Goal: Obtain resource: Obtain resource

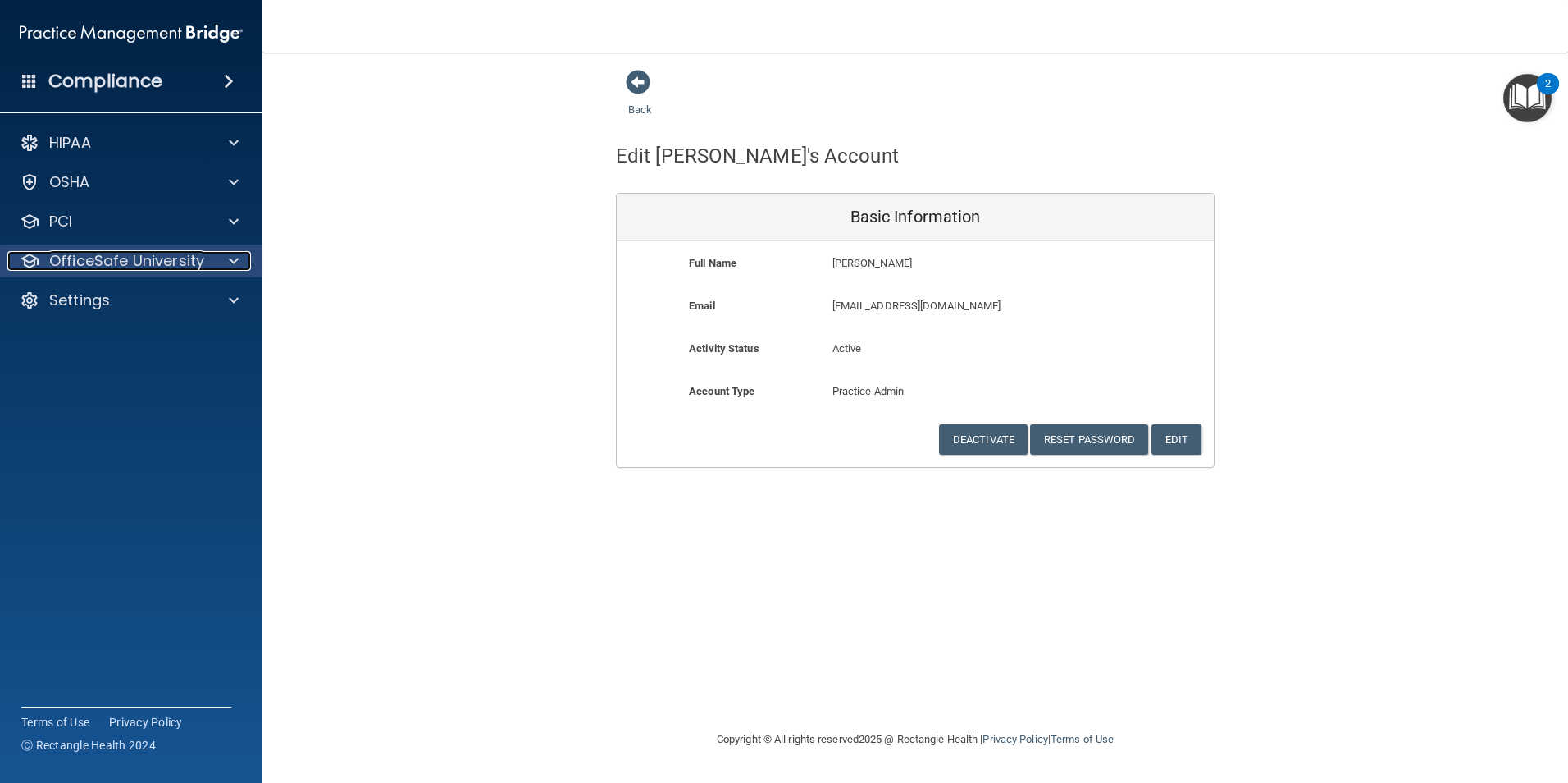
click at [114, 269] on p "OfficeSafe University" at bounding box center [126, 260] width 155 height 20
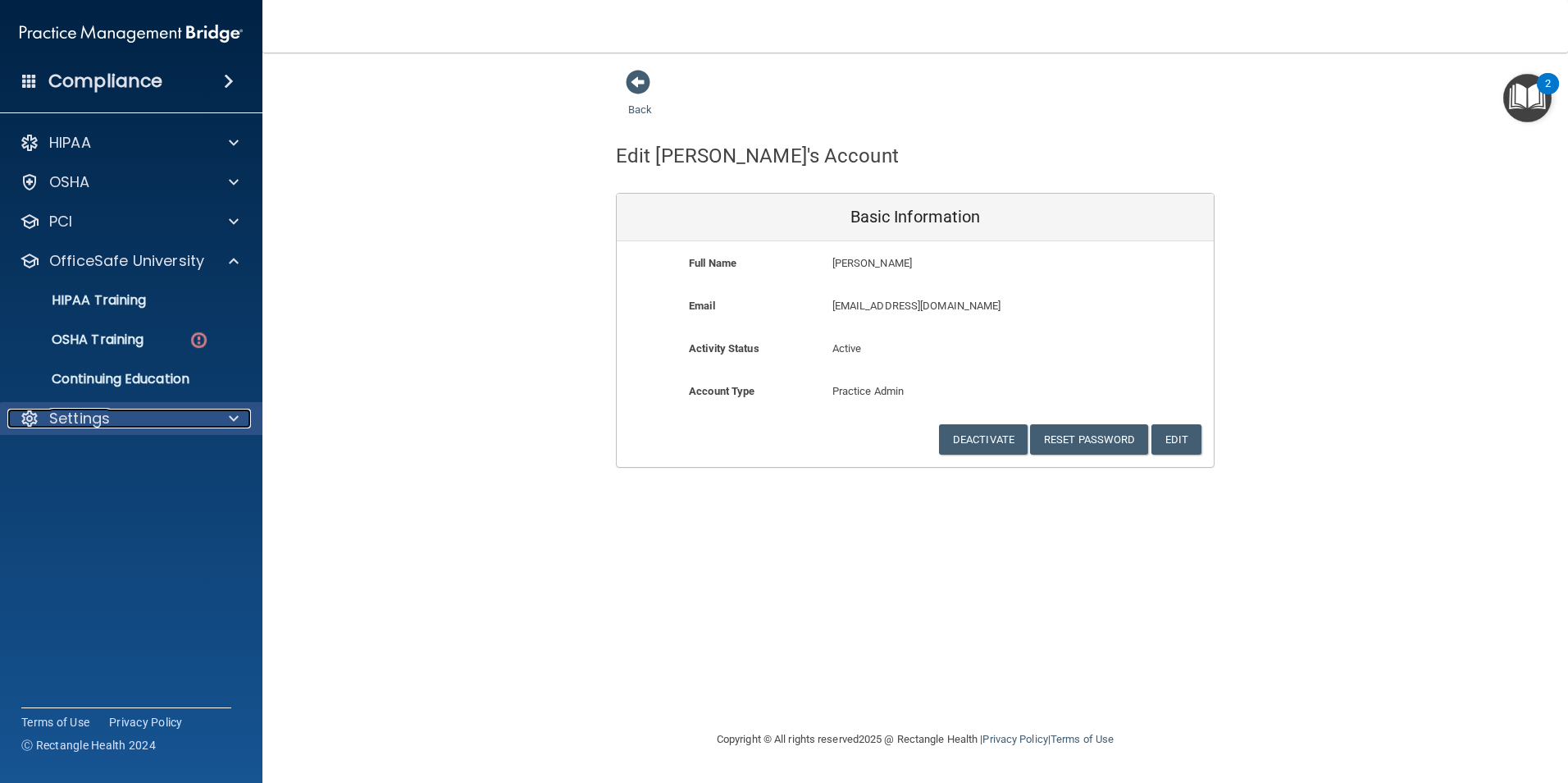
click at [77, 413] on p "Settings" at bounding box center [79, 418] width 60 height 20
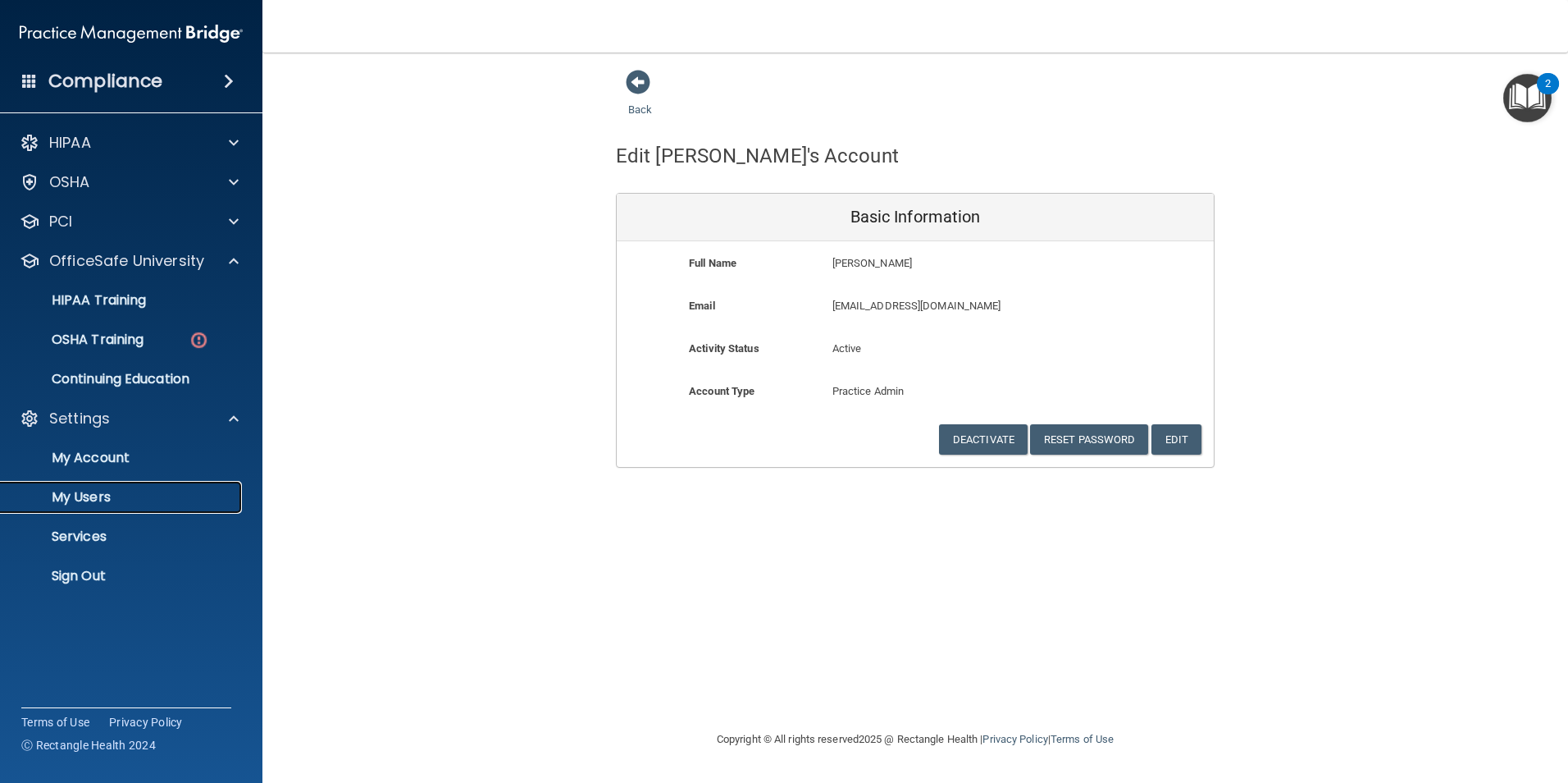
click at [87, 508] on link "My Users" at bounding box center [112, 497] width 258 height 33
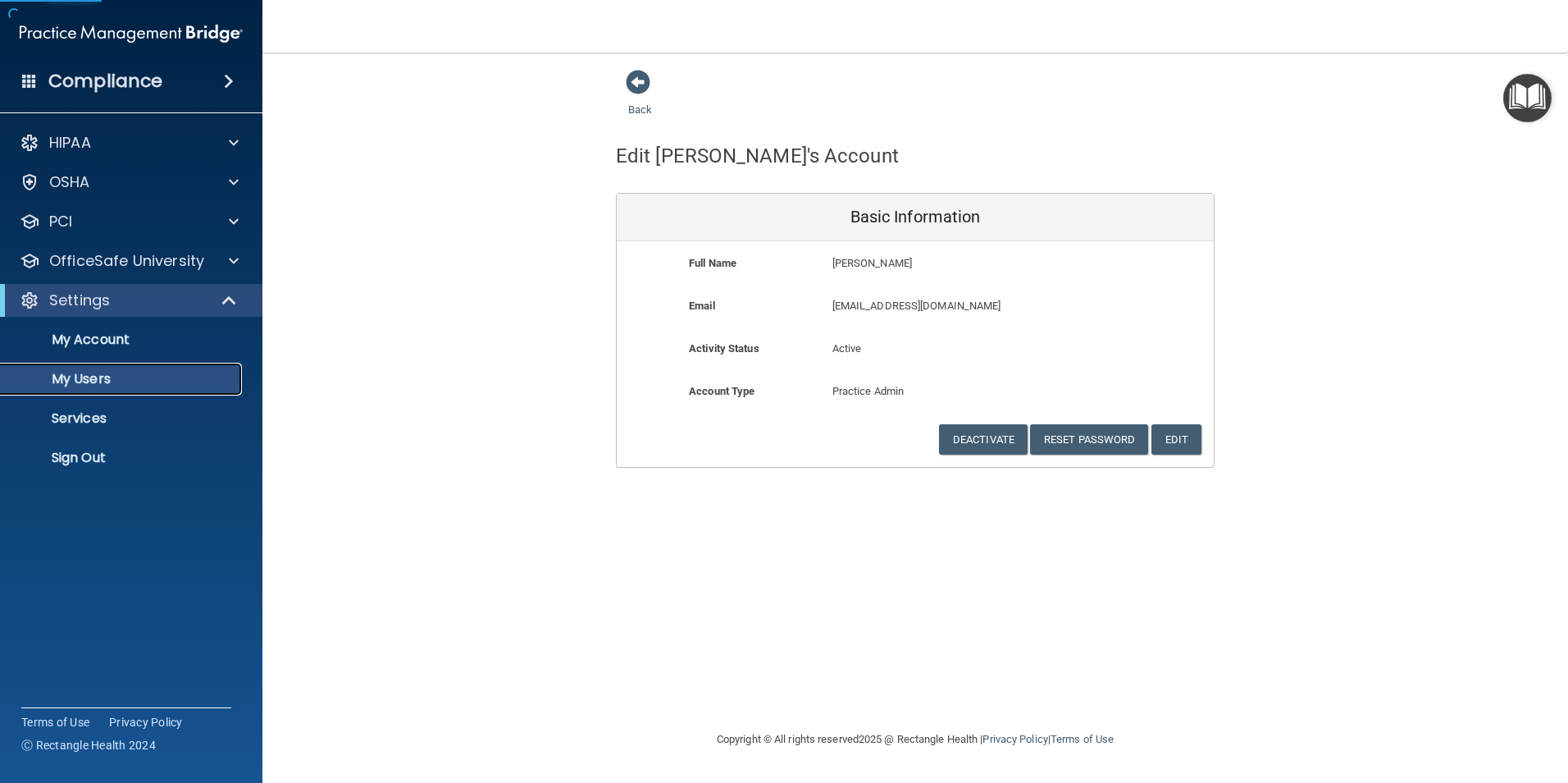
select select "20"
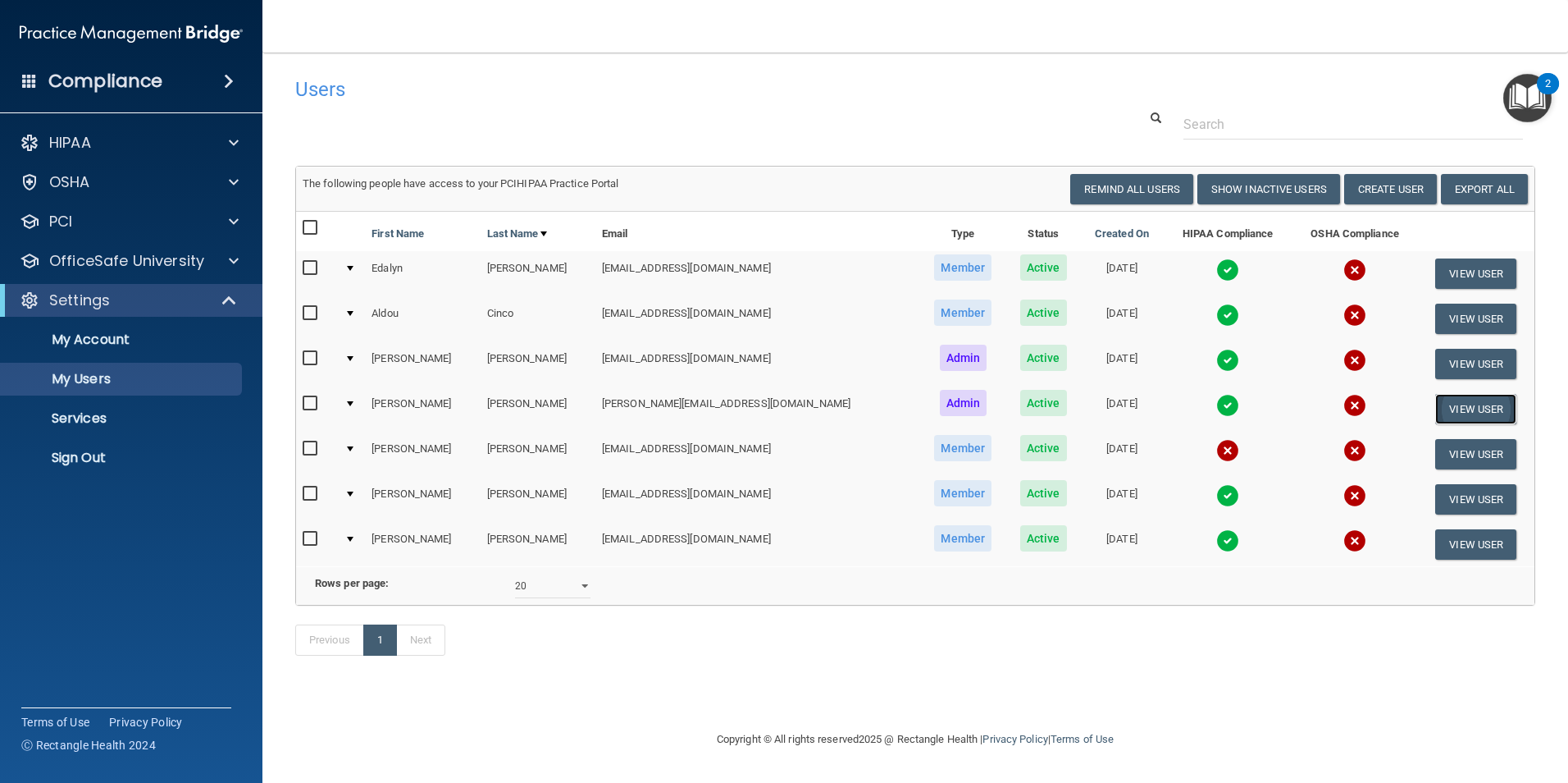
click at [1436, 409] on button "View User" at bounding box center [1475, 409] width 81 height 31
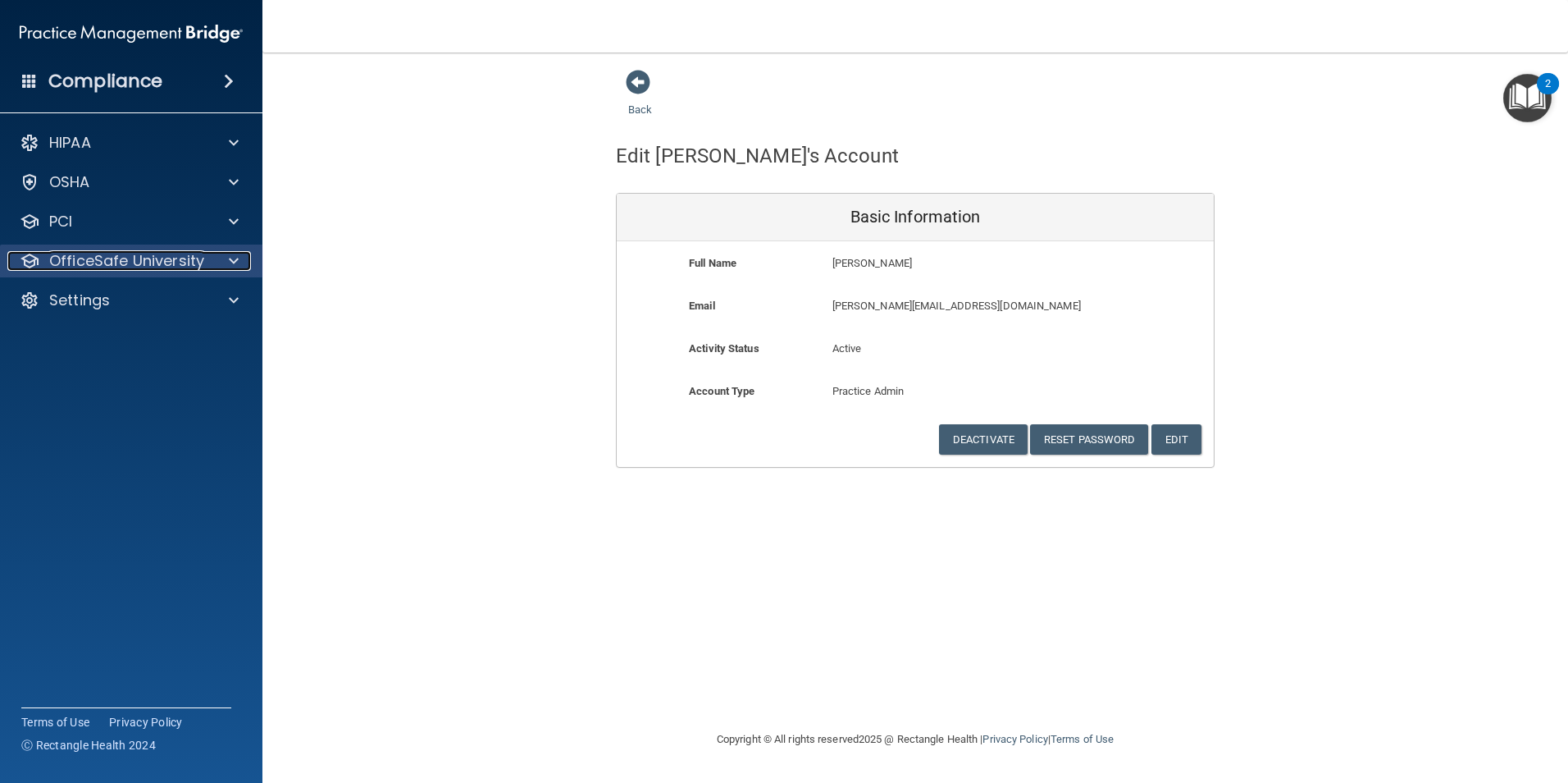
click at [75, 258] on p "OfficeSafe University" at bounding box center [126, 260] width 155 height 20
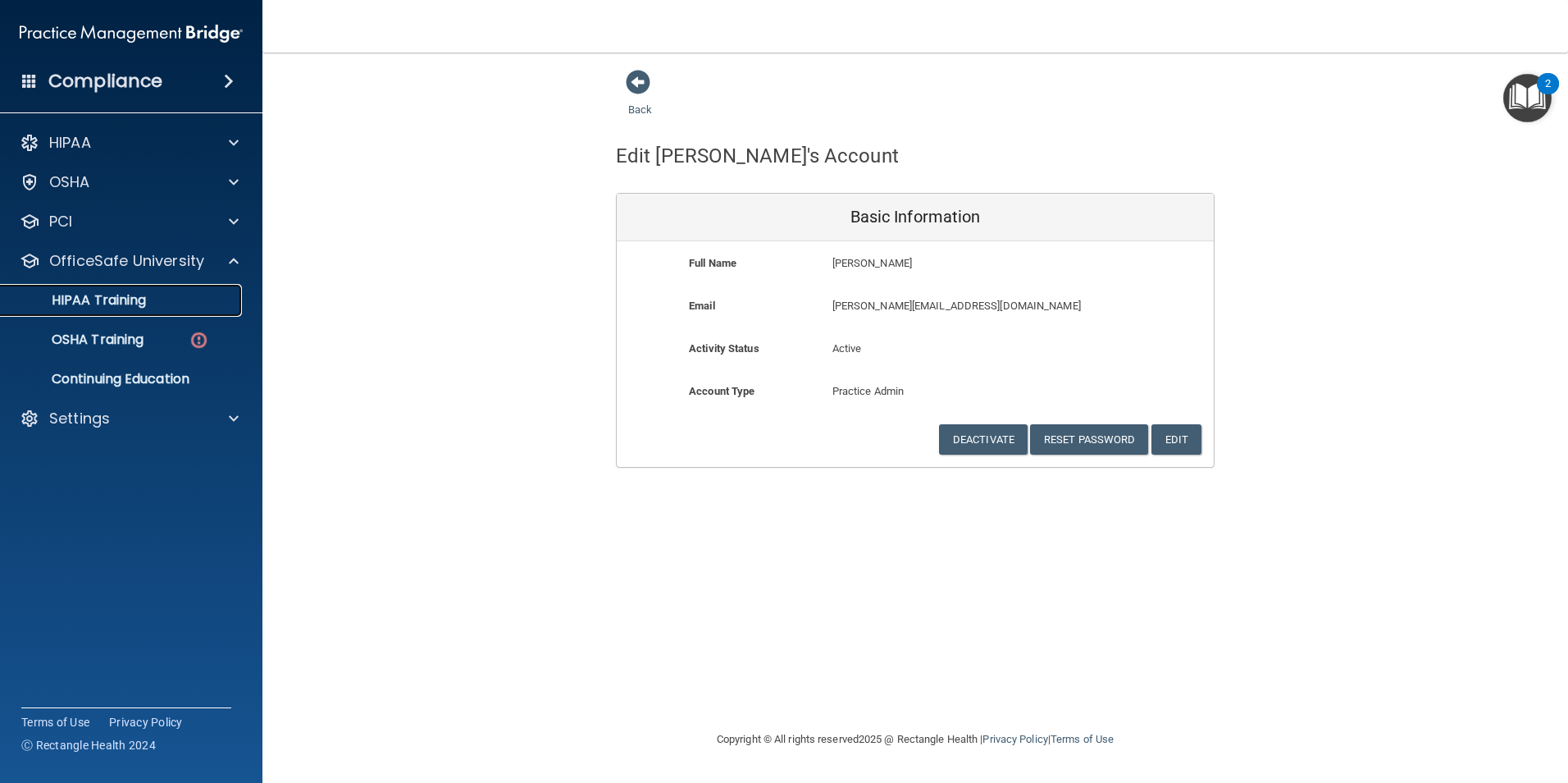
click at [128, 312] on link "HIPAA Training" at bounding box center [112, 300] width 258 height 33
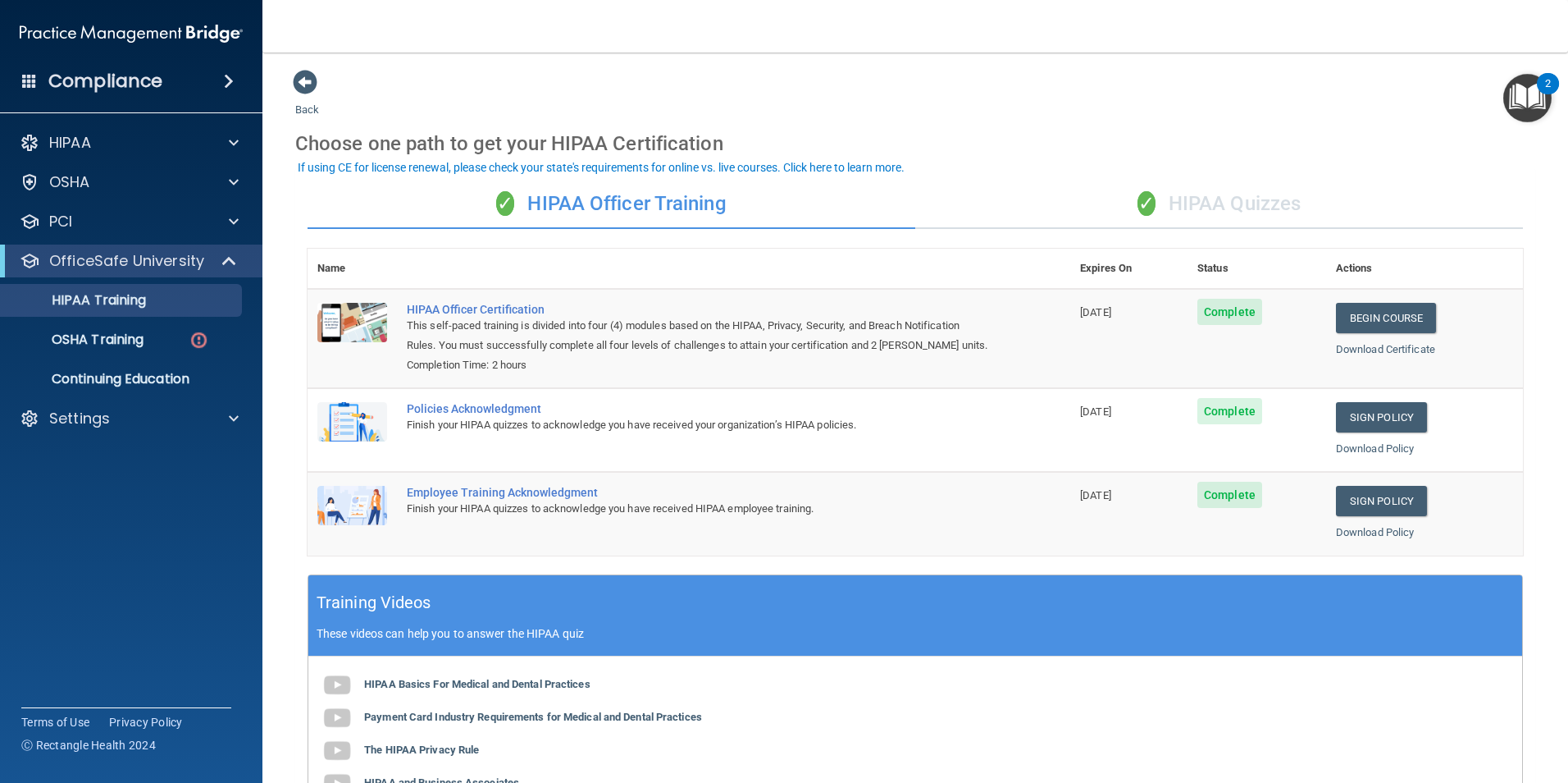
click at [1244, 204] on div "✓ HIPAA Quizzes" at bounding box center [1219, 203] width 607 height 49
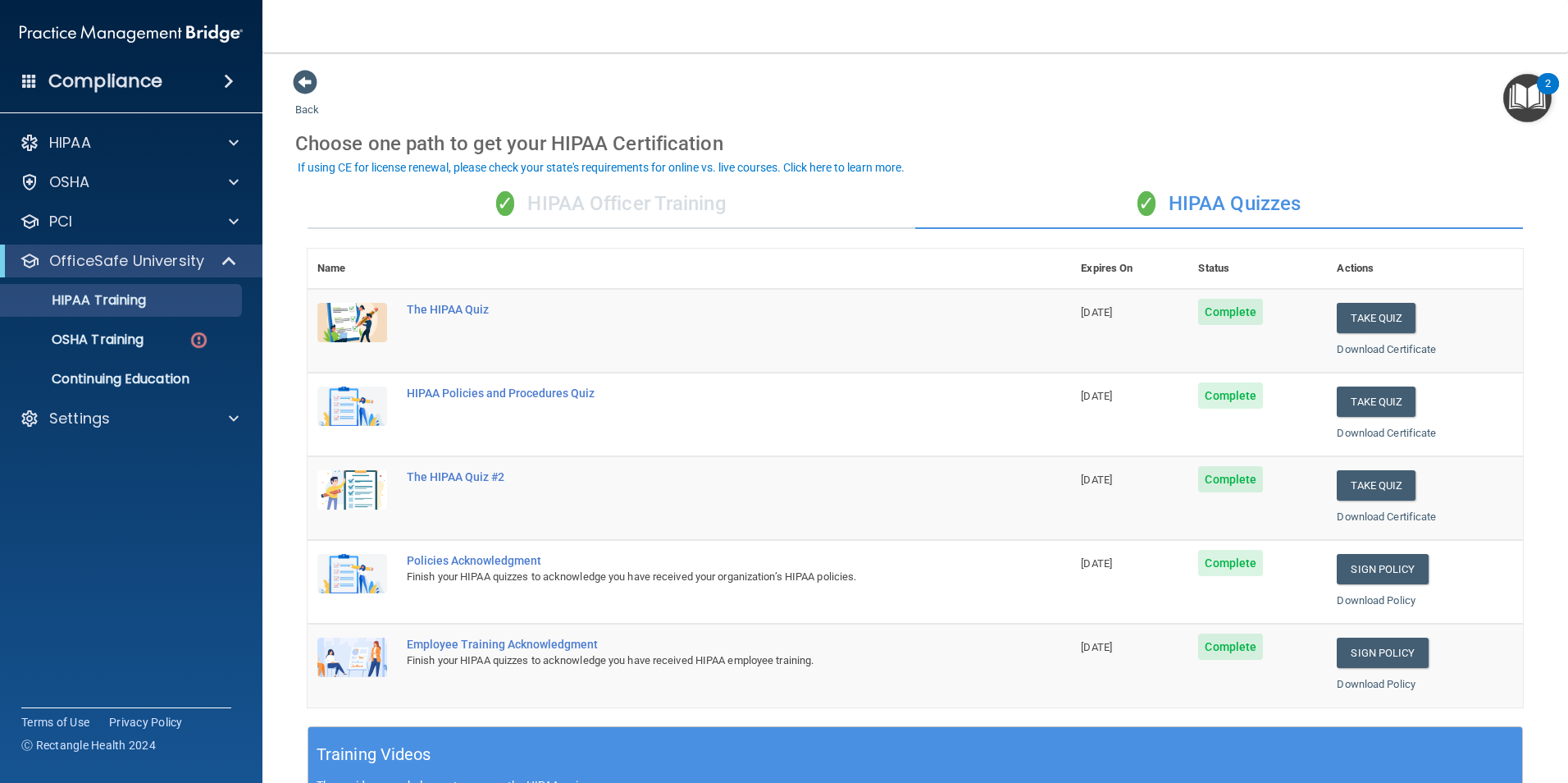
click at [713, 207] on div "✓ HIPAA Officer Training" at bounding box center [611, 203] width 607 height 49
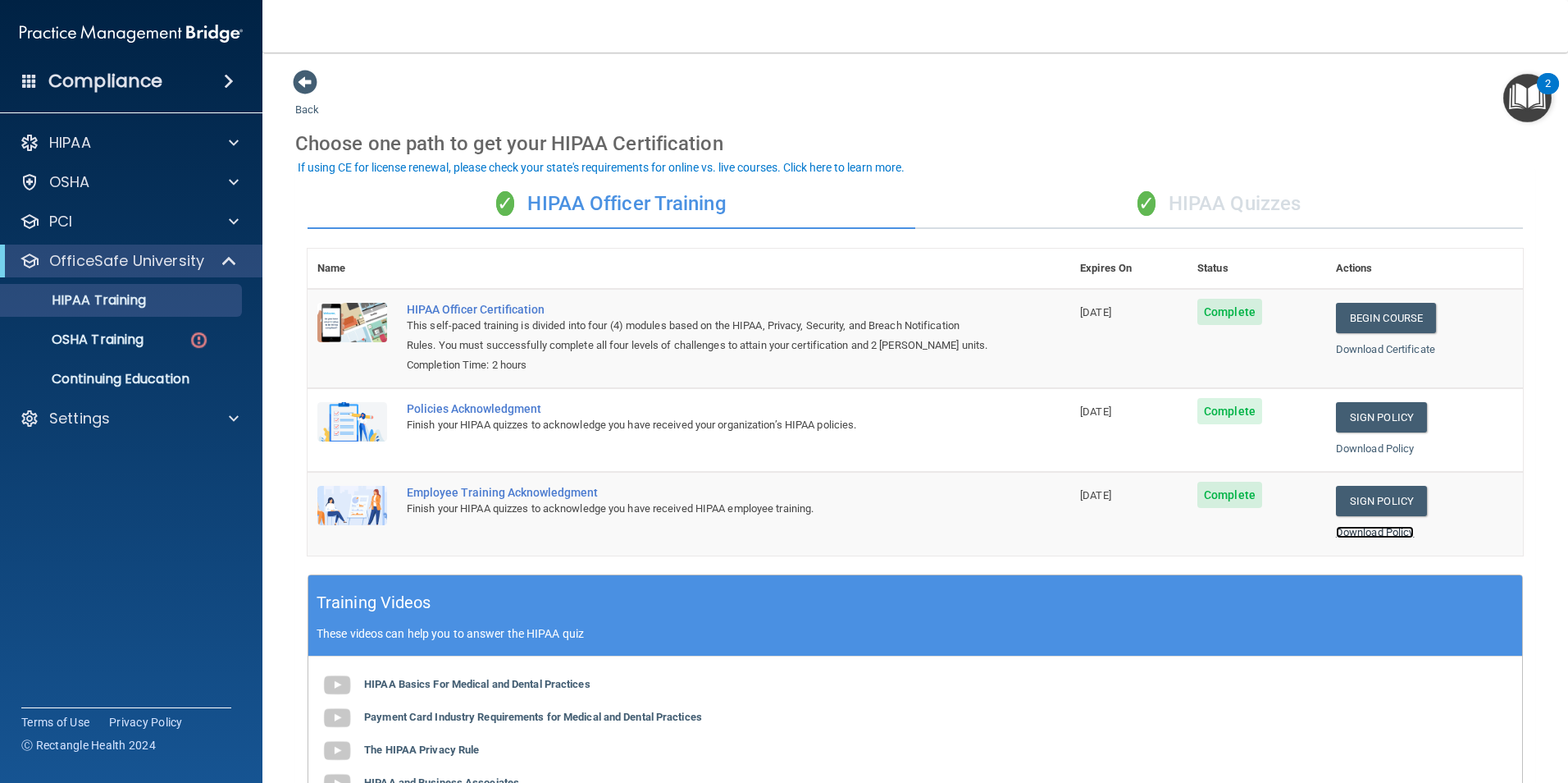
click at [1370, 527] on link "Download Policy" at bounding box center [1375, 531] width 79 height 12
click at [1360, 443] on link "Download Policy" at bounding box center [1375, 448] width 79 height 12
click at [1230, 192] on div "✓ HIPAA Quizzes" at bounding box center [1219, 203] width 607 height 49
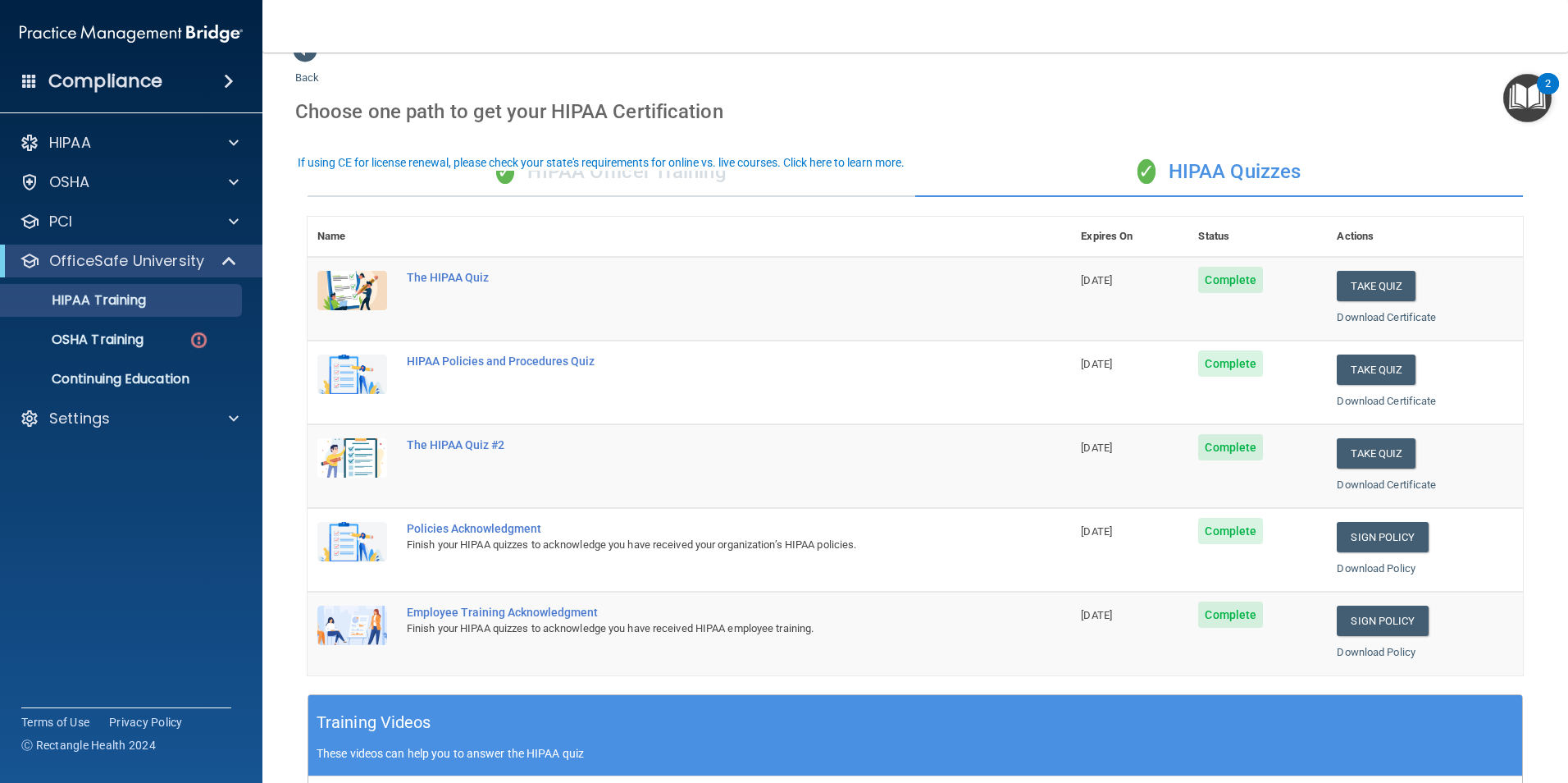
scroll to position [82, 0]
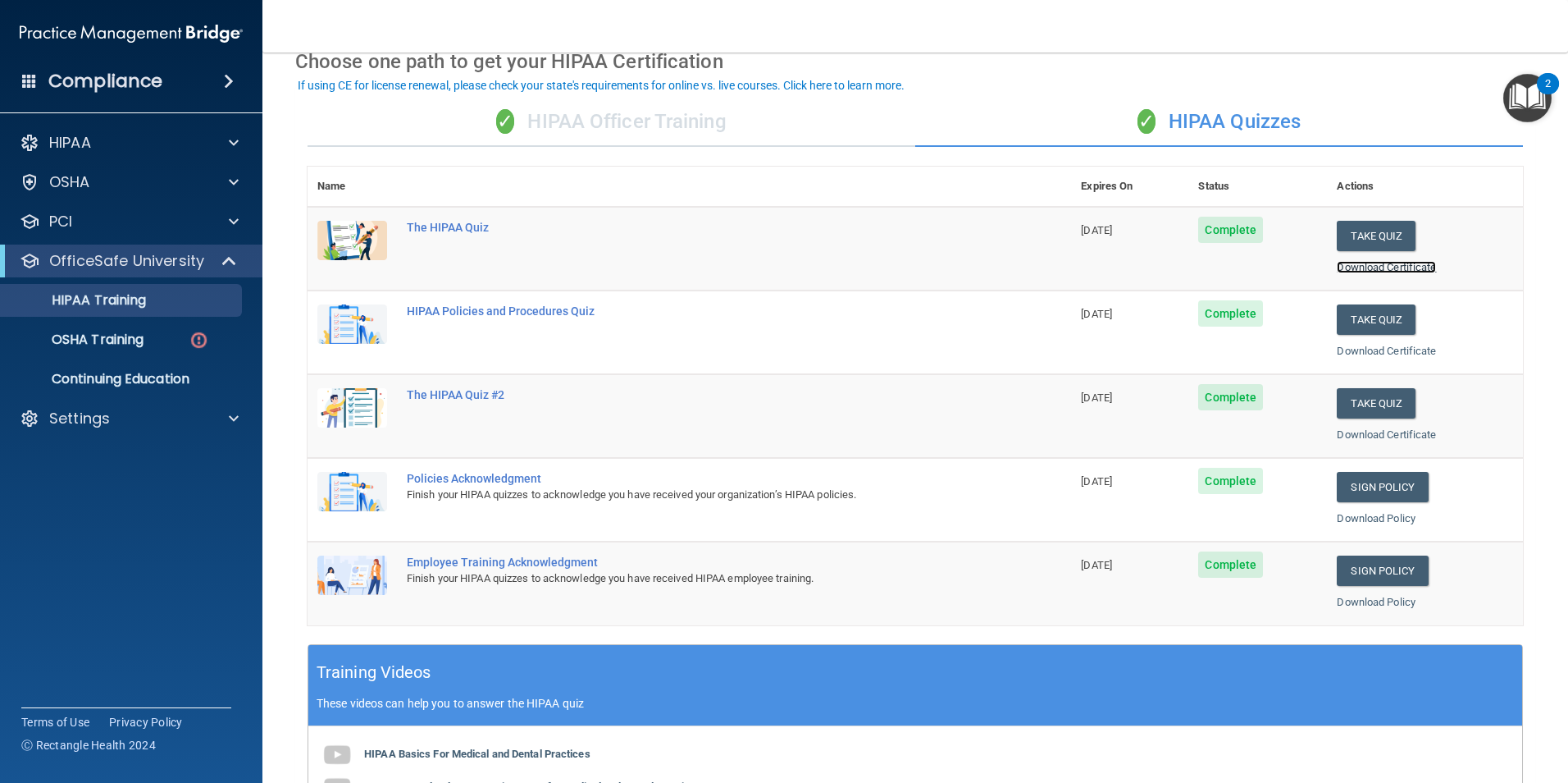
click at [1388, 266] on link "Download Certificate" at bounding box center [1386, 267] width 99 height 12
click at [1396, 349] on link "Download Certificate" at bounding box center [1386, 350] width 99 height 12
click at [1384, 439] on link "Download Certificate" at bounding box center [1386, 434] width 99 height 12
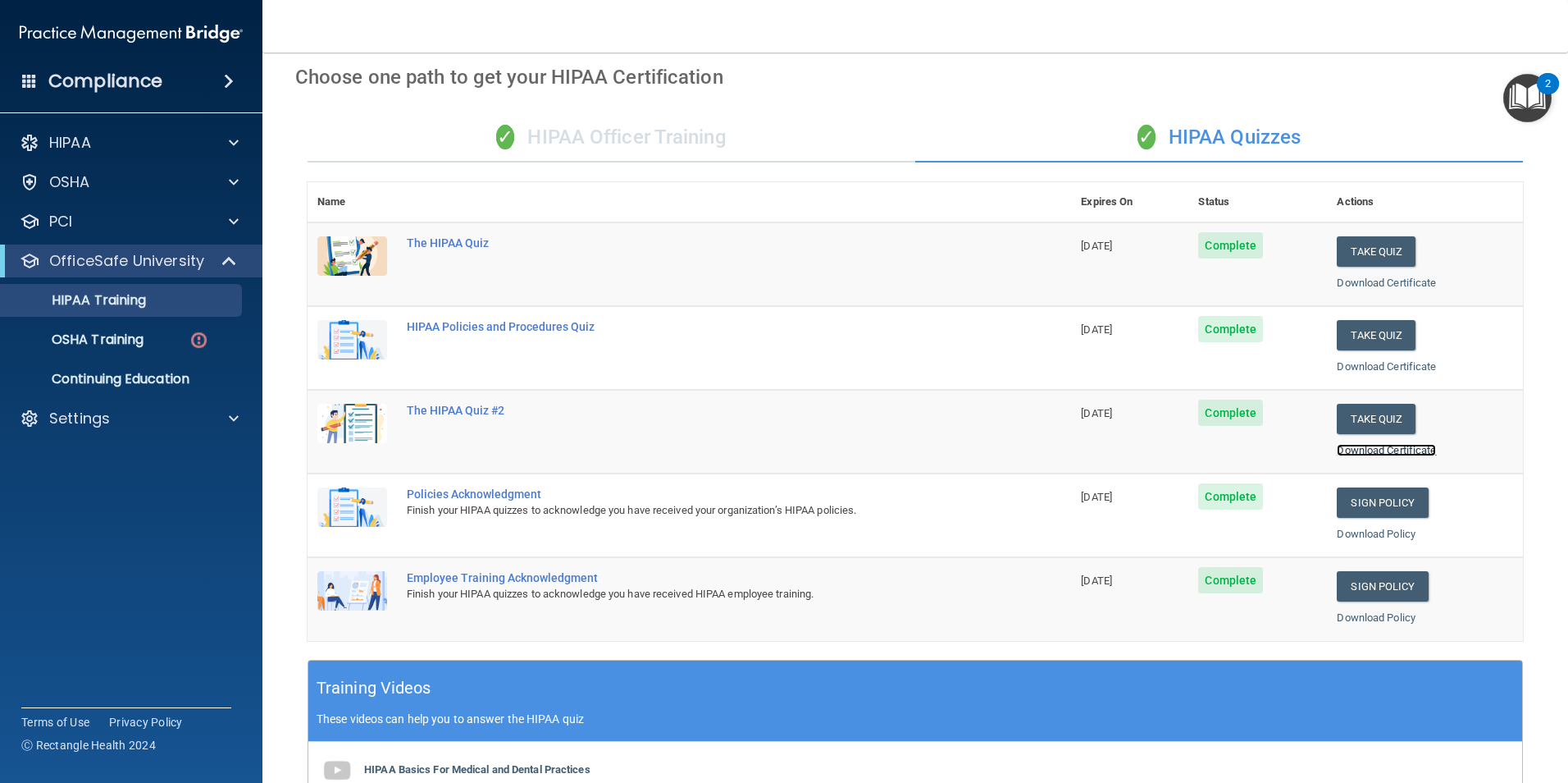
scroll to position [0, 0]
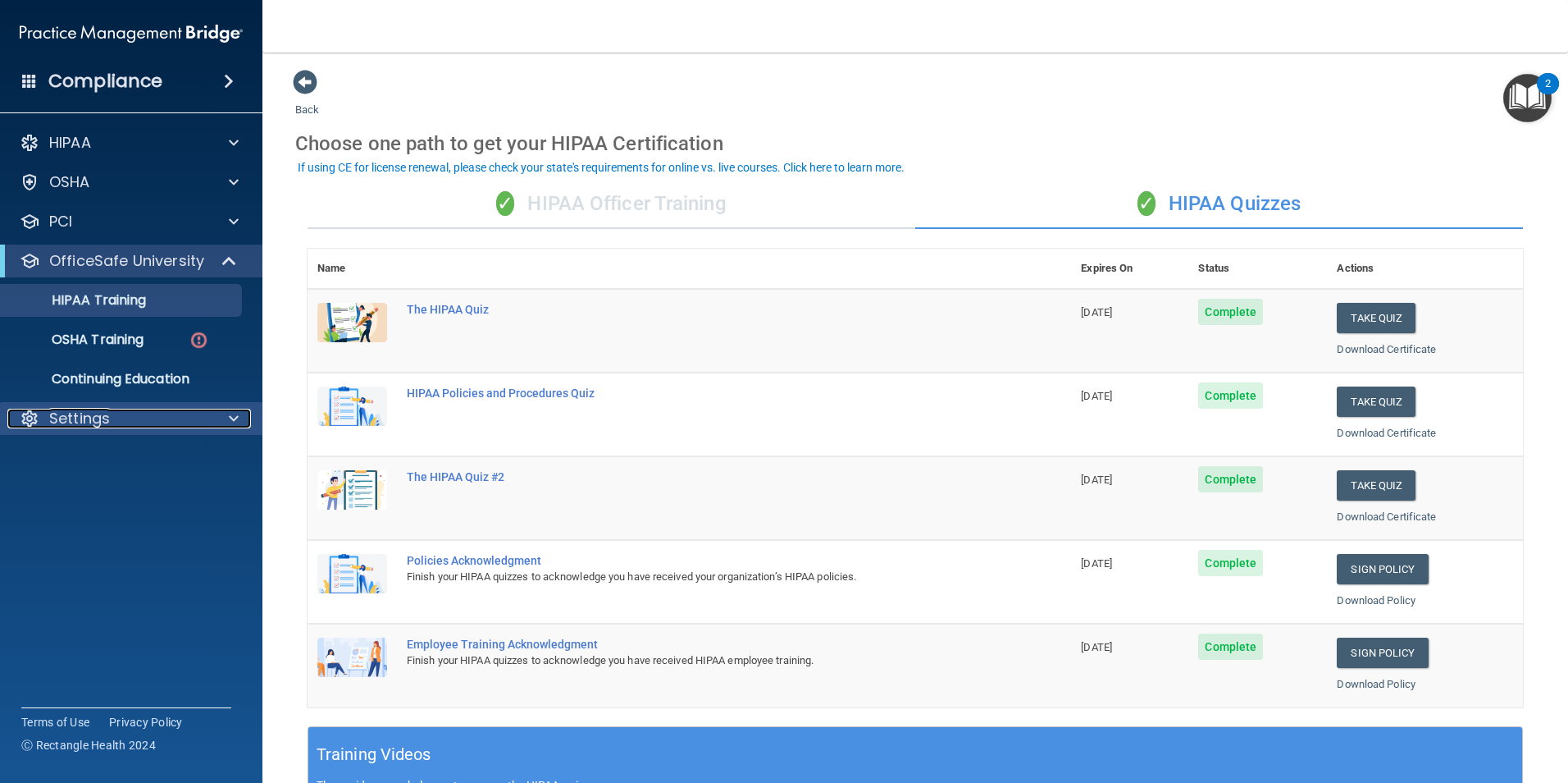
click at [69, 409] on p "Settings" at bounding box center [79, 418] width 60 height 20
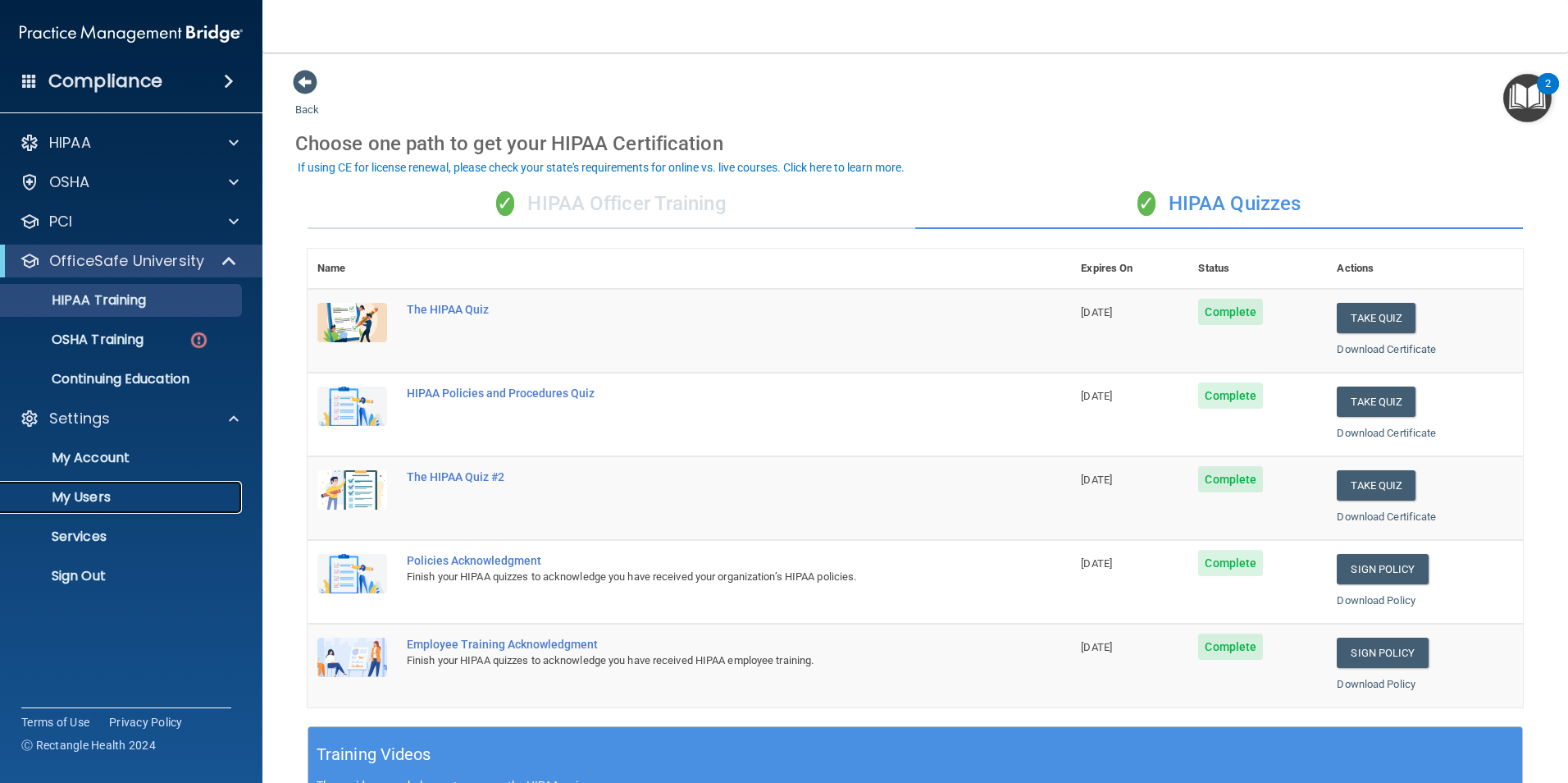
click at [99, 508] on link "My Users" at bounding box center [112, 497] width 258 height 33
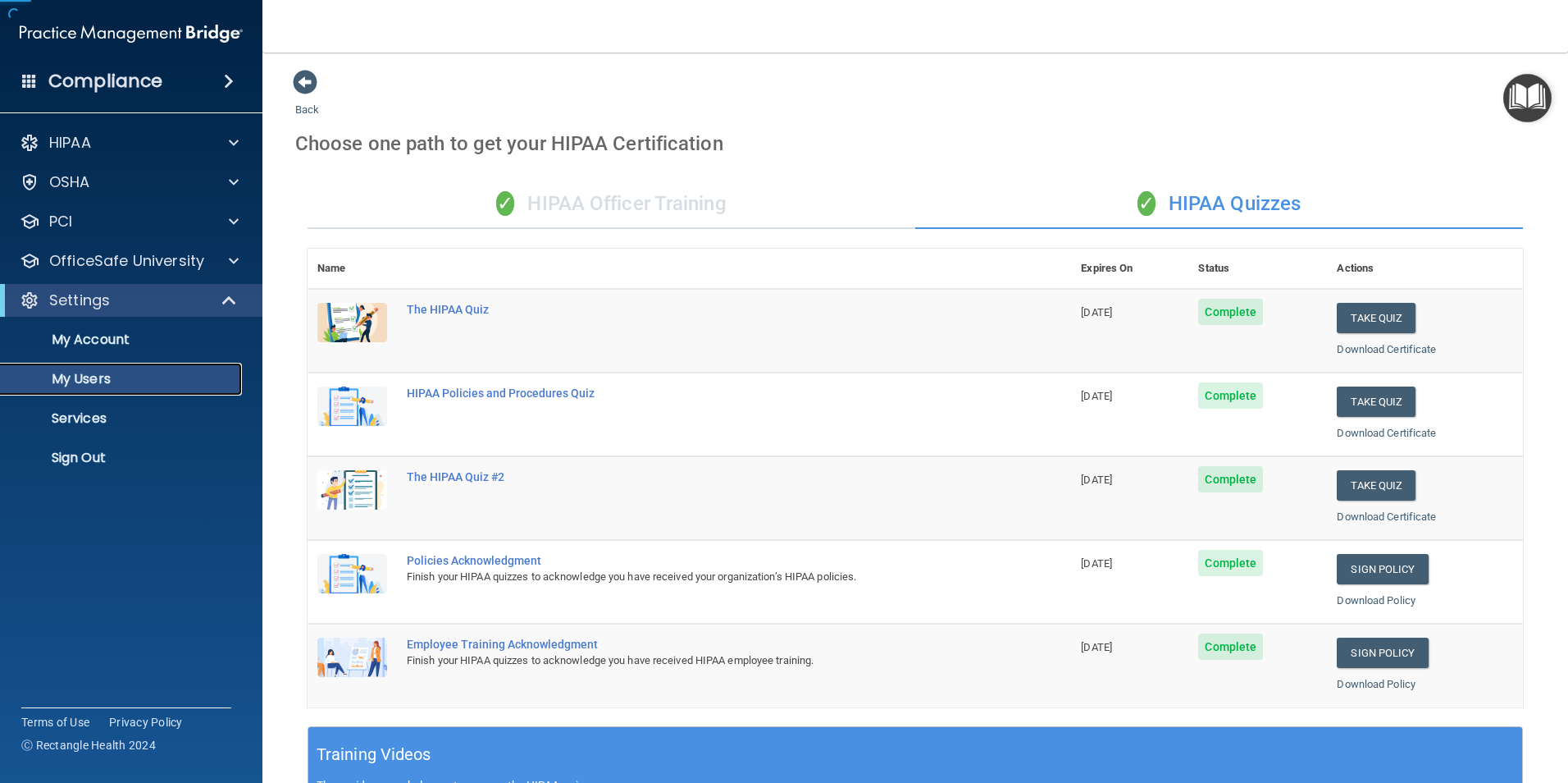
select select "20"
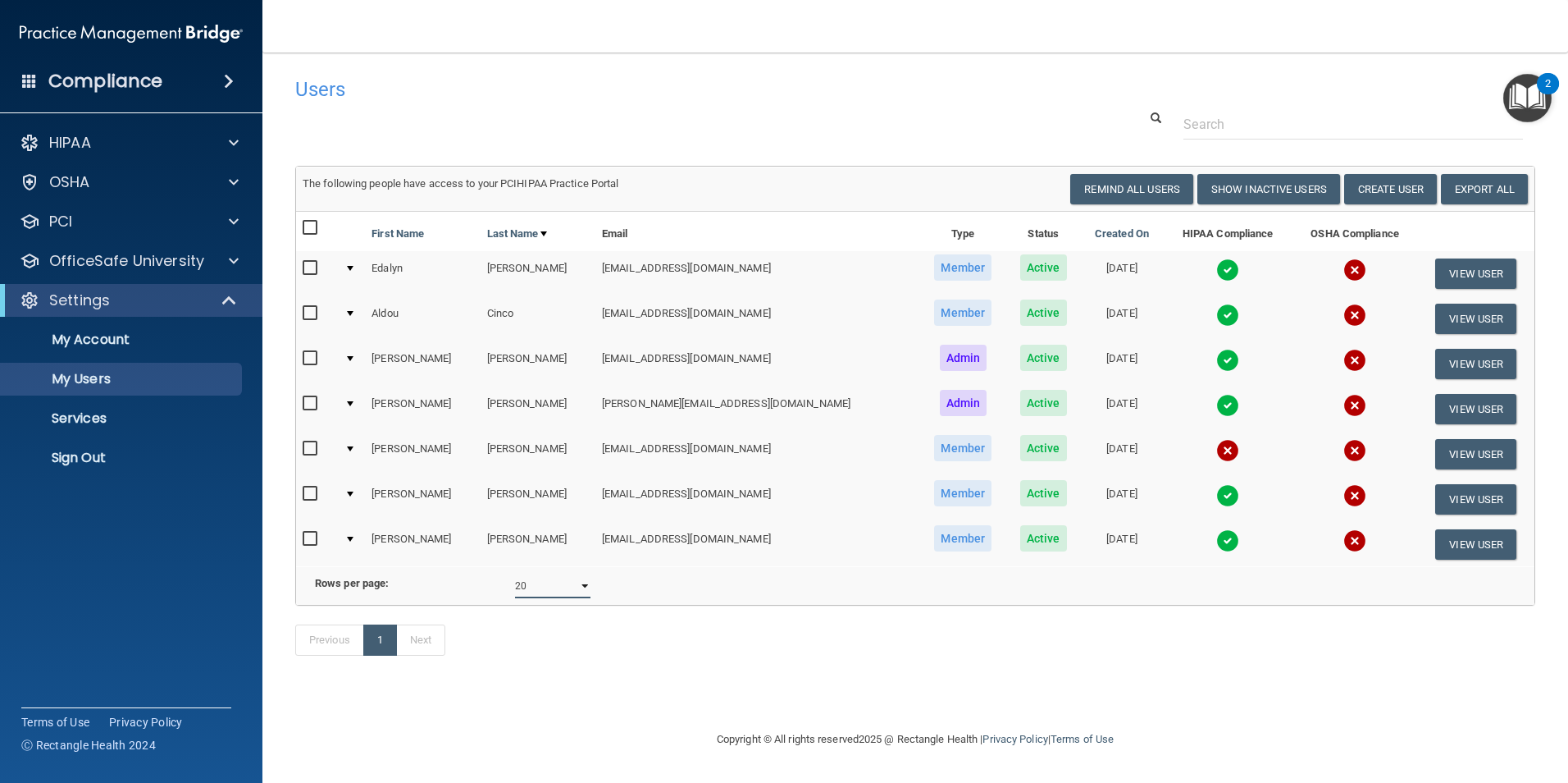
click at [550, 593] on select "10 20 30 40 all" at bounding box center [552, 585] width 75 height 24
click at [678, 598] on div "Rows per page: 10 20 30 40 all" at bounding box center [603, 585] width 625 height 24
click at [1462, 358] on button "View User" at bounding box center [1475, 363] width 81 height 31
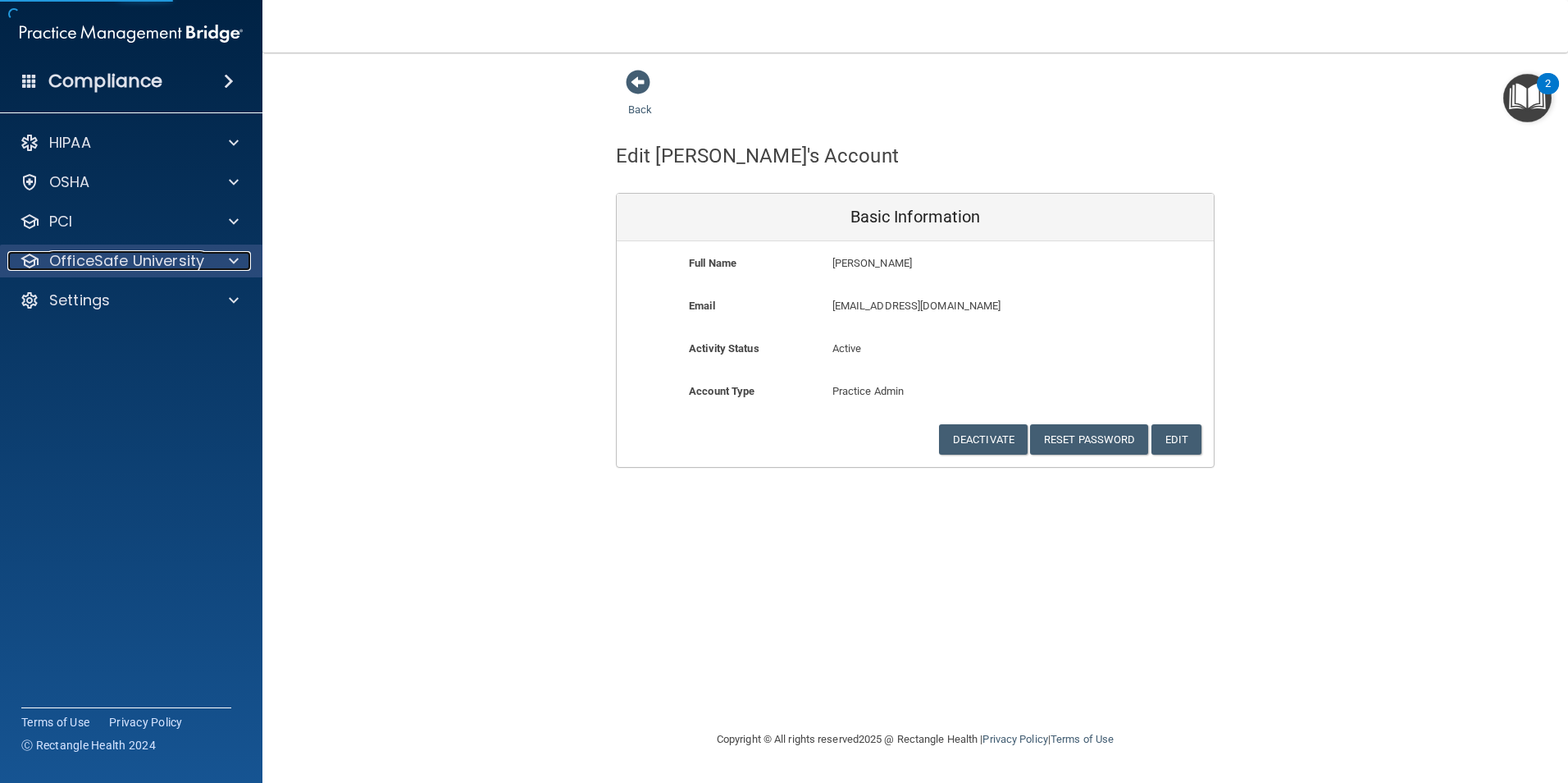
click at [180, 264] on p "OfficeSafe University" at bounding box center [126, 260] width 155 height 20
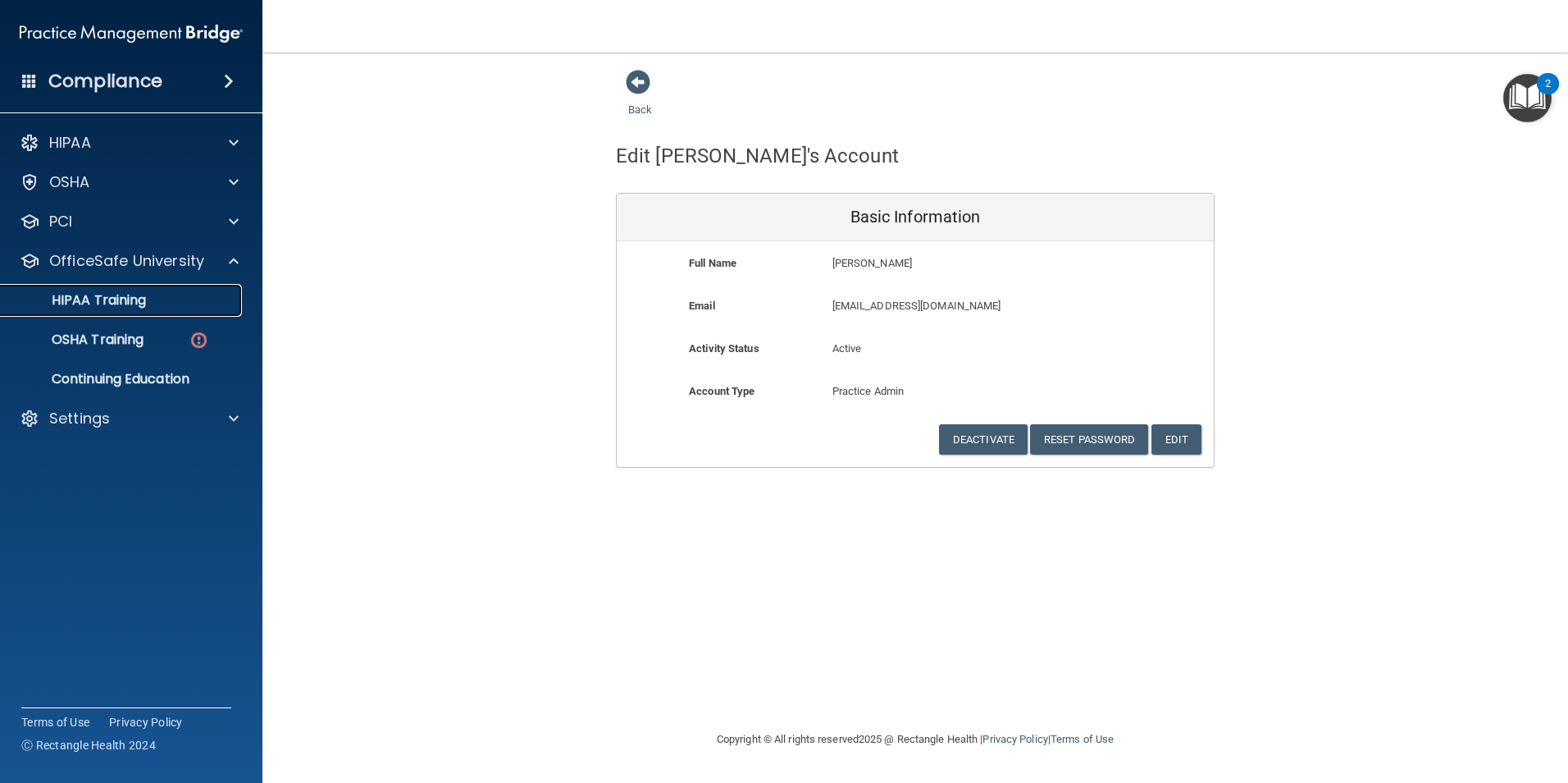
click at [97, 311] on link "HIPAA Training" at bounding box center [112, 300] width 258 height 33
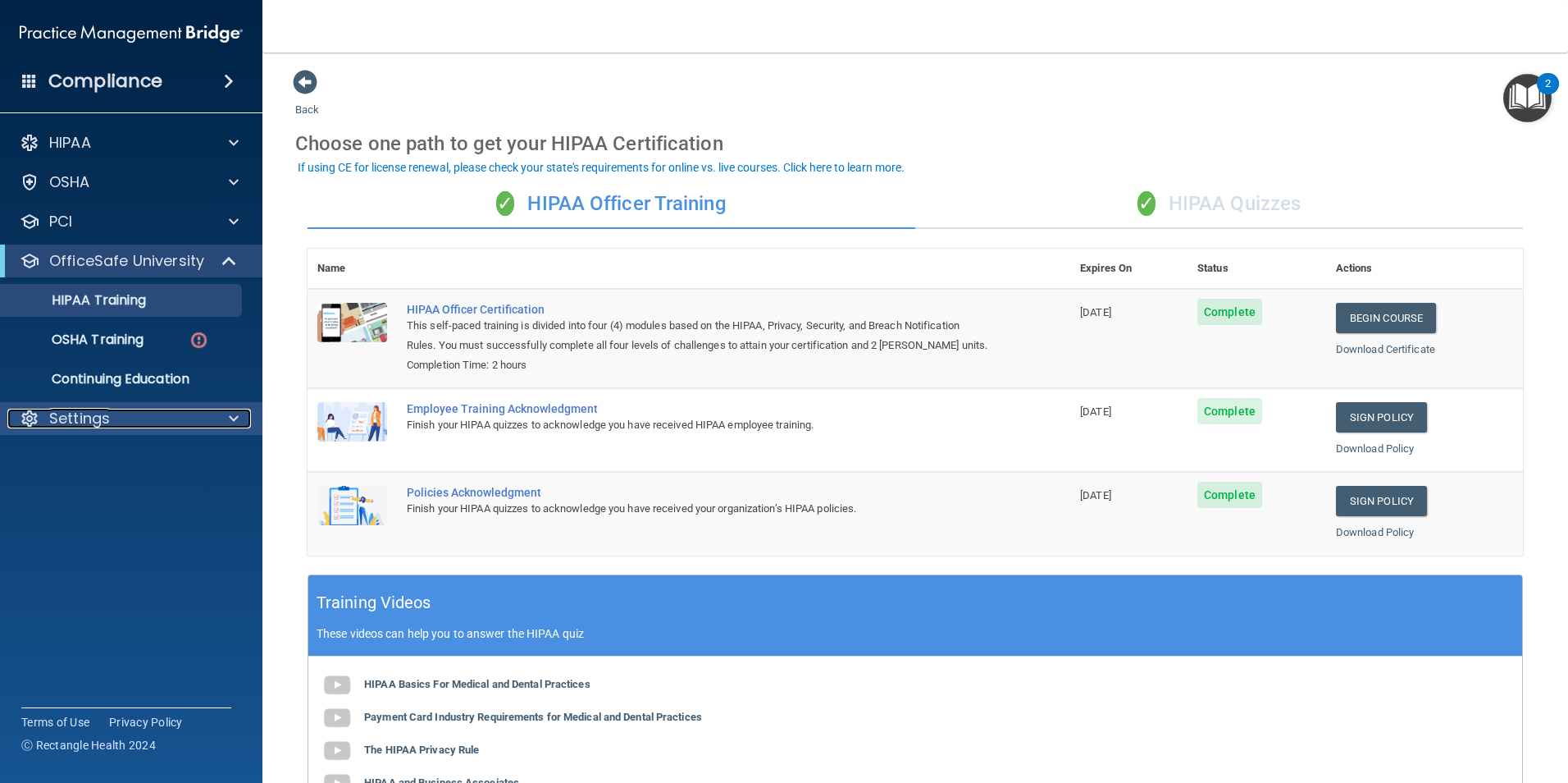
click at [19, 418] on div at bounding box center [29, 418] width 19 height 20
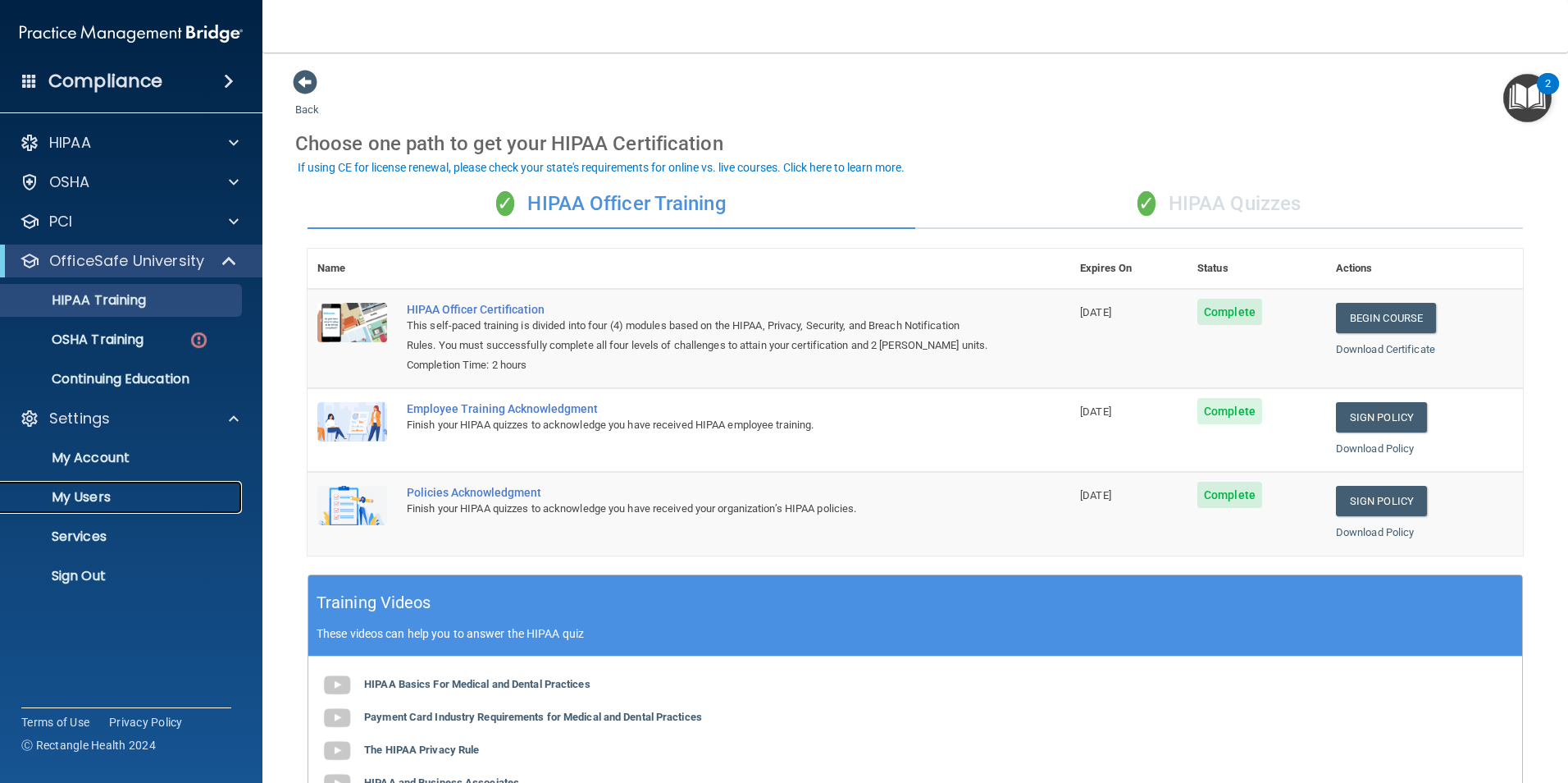
drag, startPoint x: 76, startPoint y: 488, endPoint x: 158, endPoint y: 528, distance: 91.2
click at [76, 489] on p "My Users" at bounding box center [122, 497] width 224 height 17
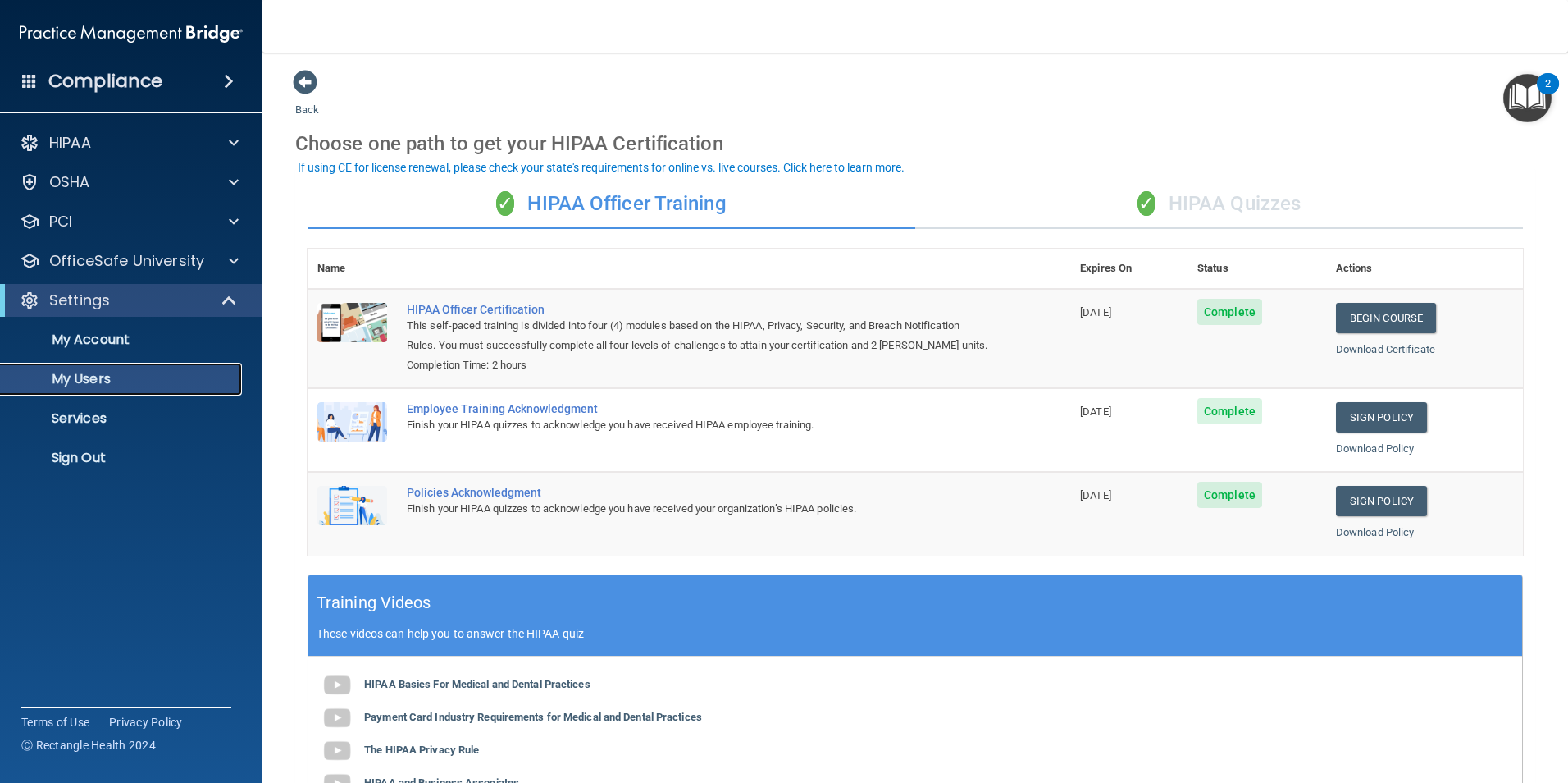
select select "20"
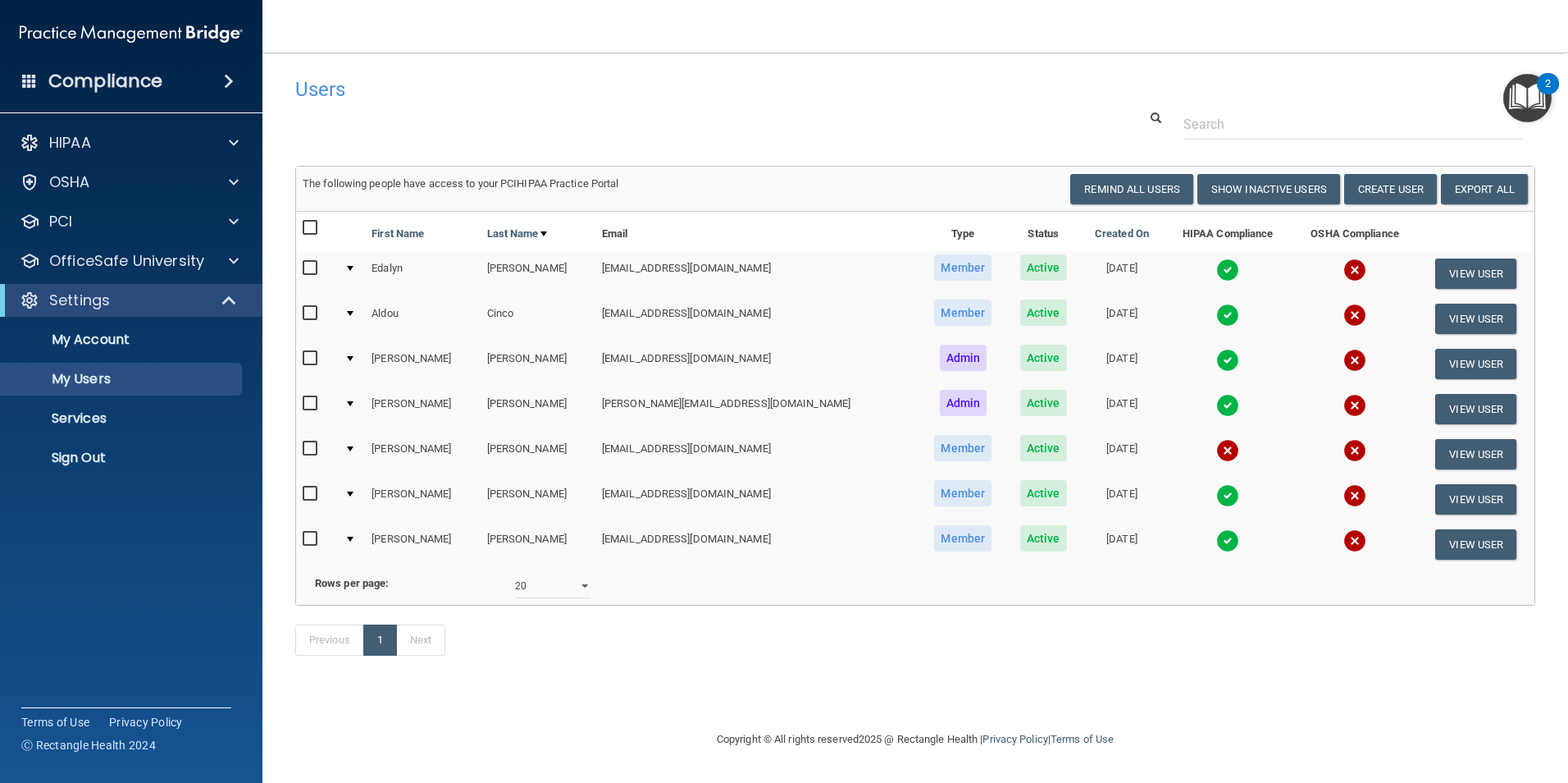
click at [1216, 355] on img at bounding box center [1227, 359] width 23 height 23
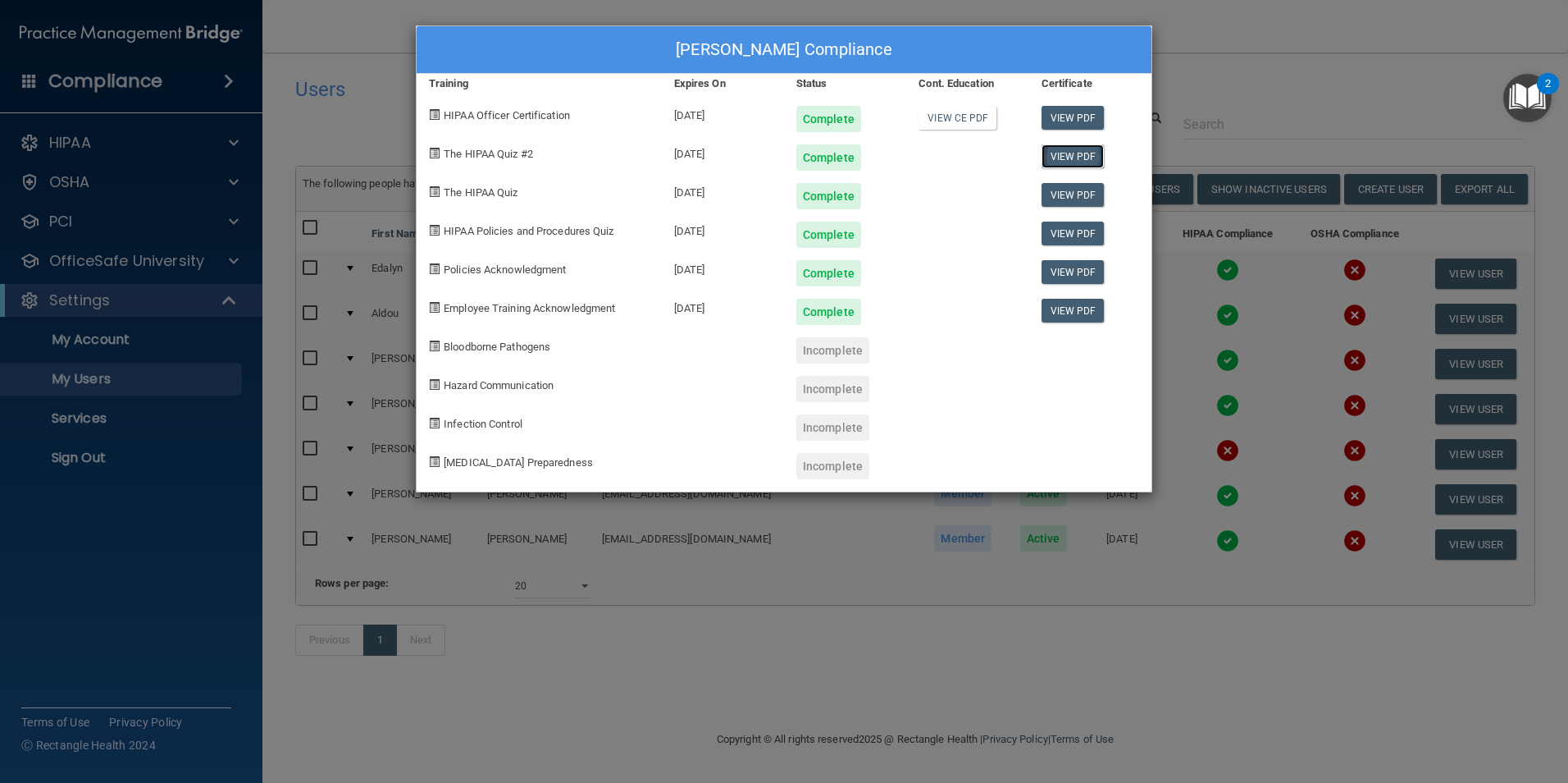
click at [1072, 158] on link "View PDF" at bounding box center [1073, 156] width 63 height 24
click at [1043, 192] on link "View PDF" at bounding box center [1073, 195] width 63 height 24
click at [1058, 197] on link "View PDF" at bounding box center [1073, 195] width 63 height 24
click at [1068, 223] on link "View PDF" at bounding box center [1073, 233] width 63 height 24
click at [1048, 277] on link "View PDF" at bounding box center [1073, 272] width 63 height 24
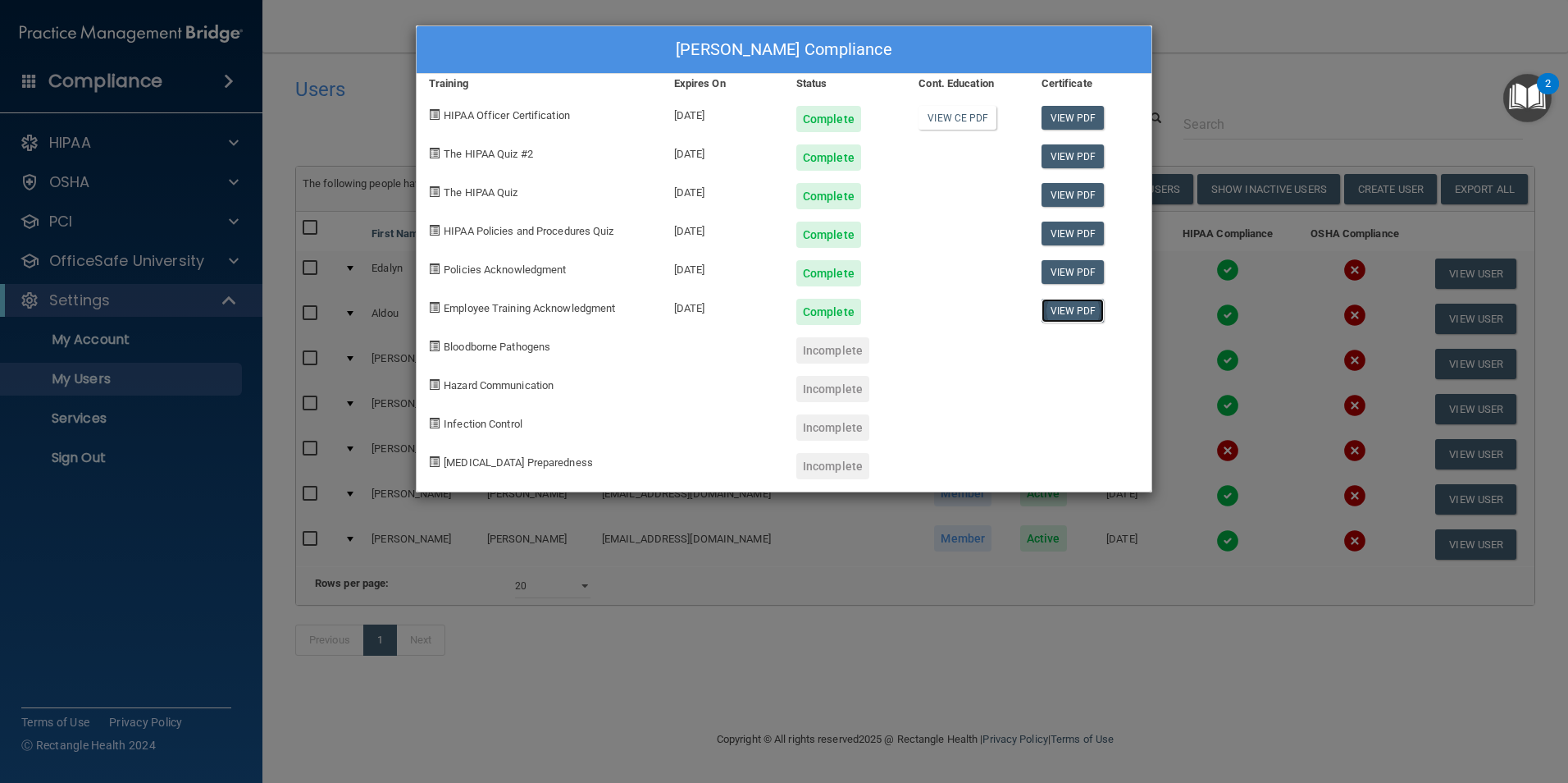
click at [1064, 313] on link "View PDF" at bounding box center [1073, 311] width 63 height 24
click at [868, 685] on div "[PERSON_NAME] Compliance Training Expires On Status Cont. Education Certificate…" at bounding box center [784, 391] width 1568 height 783
